Goal: Task Accomplishment & Management: Use online tool/utility

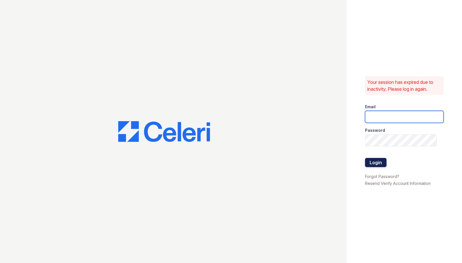
type input "sgasanov@trinity-pm.com"
click at [377, 162] on button "Login" at bounding box center [376, 162] width 22 height 9
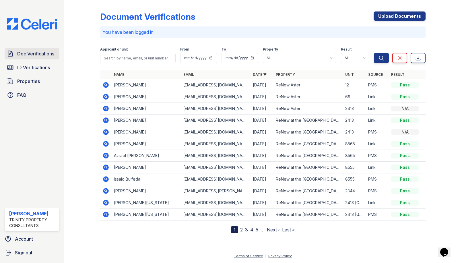
click at [32, 57] on span "Doc Verifications" at bounding box center [35, 53] width 37 height 7
